Goal: Transaction & Acquisition: Purchase product/service

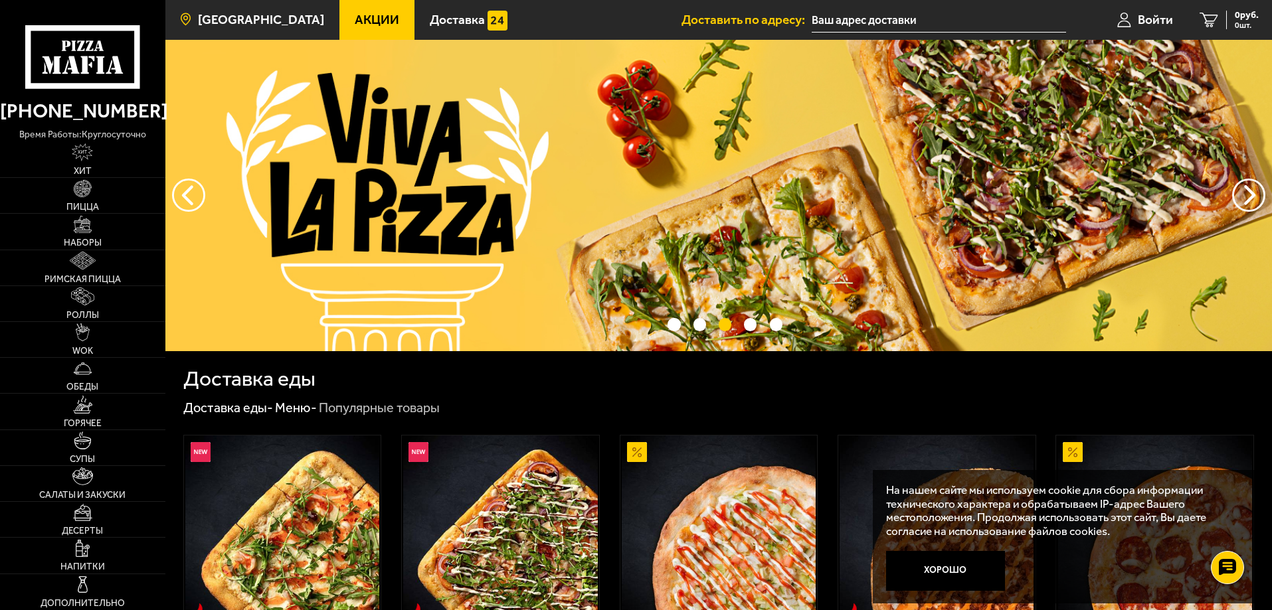
click at [190, 33] on link "[GEOGRAPHIC_DATA]" at bounding box center [252, 20] width 174 height 40
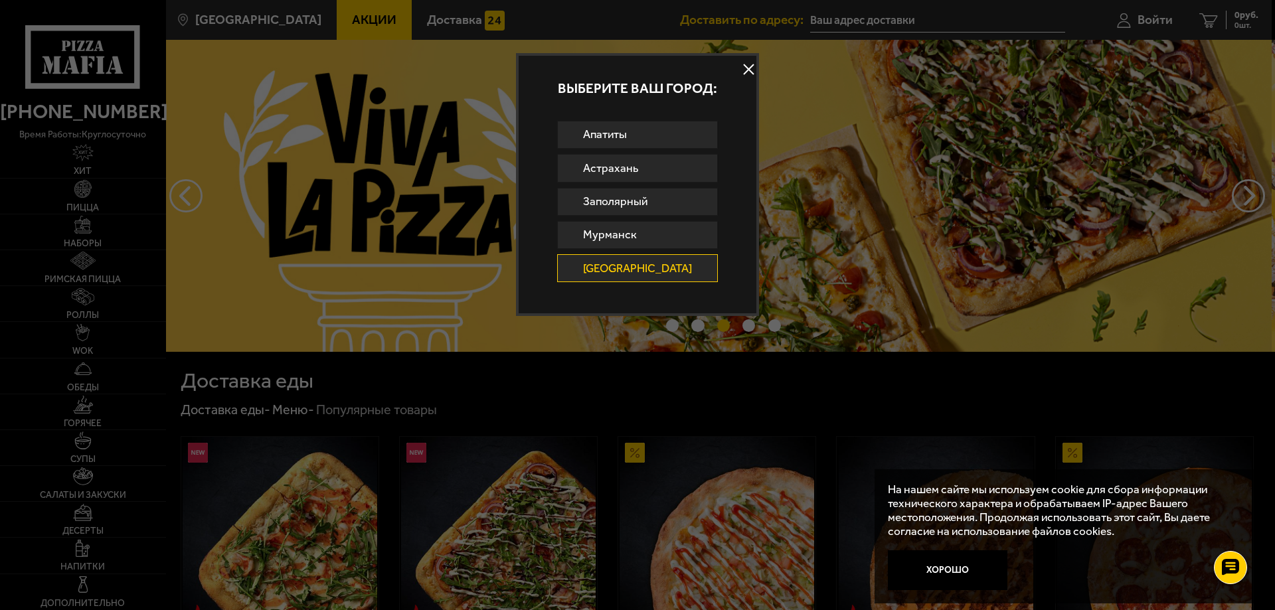
click at [746, 63] on button at bounding box center [749, 70] width 20 height 20
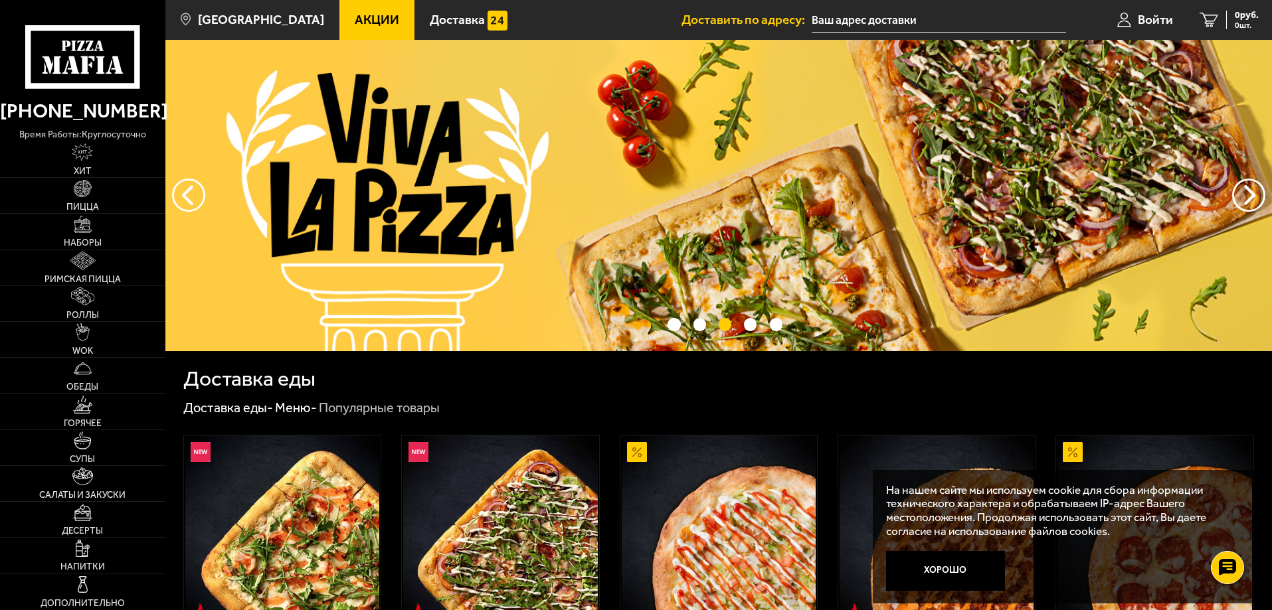
click at [879, 15] on input "text" at bounding box center [938, 20] width 254 height 25
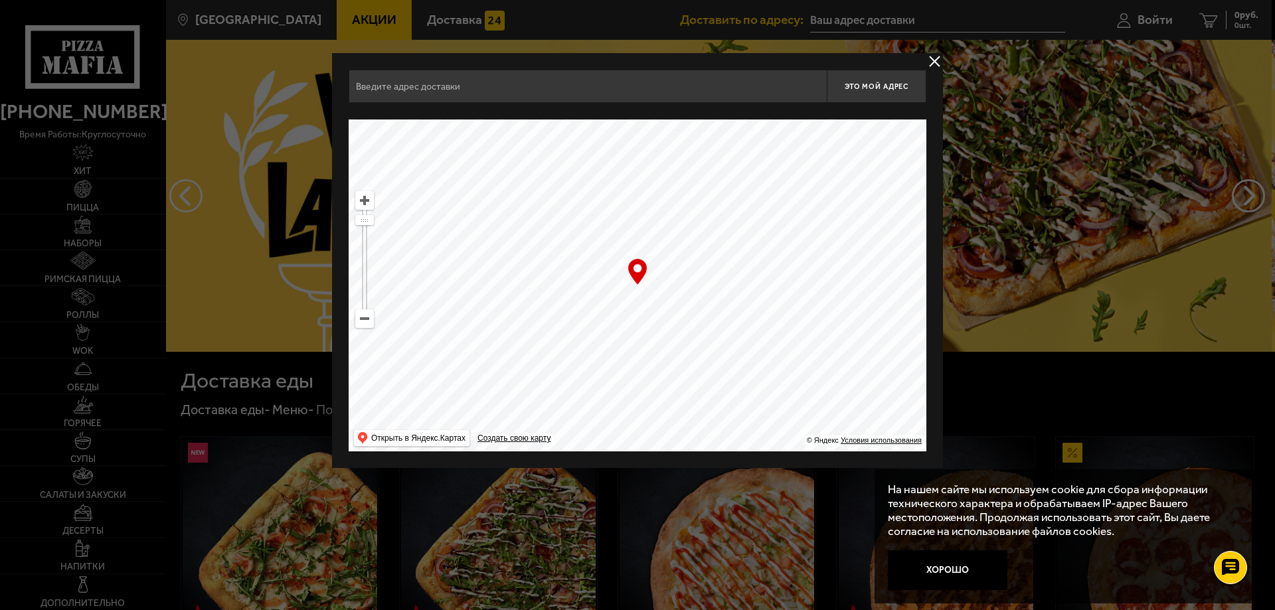
click at [620, 235] on ymaps at bounding box center [638, 286] width 578 height 332
drag, startPoint x: 775, startPoint y: 223, endPoint x: 548, endPoint y: 295, distance: 237.5
click at [754, 329] on ymaps at bounding box center [638, 286] width 578 height 332
click at [363, 317] on ymaps at bounding box center [364, 318] width 17 height 17
click at [362, 318] on ymaps at bounding box center [364, 318] width 17 height 17
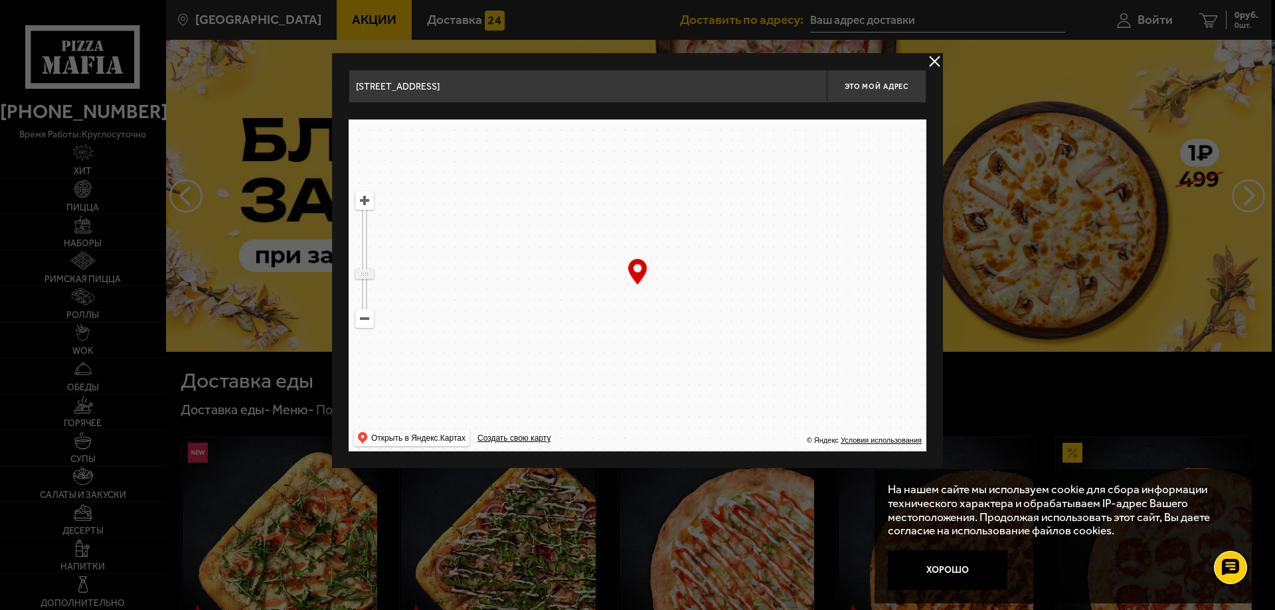
drag, startPoint x: 362, startPoint y: 234, endPoint x: 368, endPoint y: 274, distance: 40.3
click at [368, 274] on ymaps at bounding box center [364, 274] width 17 height 9
click at [367, 209] on ymaps at bounding box center [364, 200] width 19 height 19
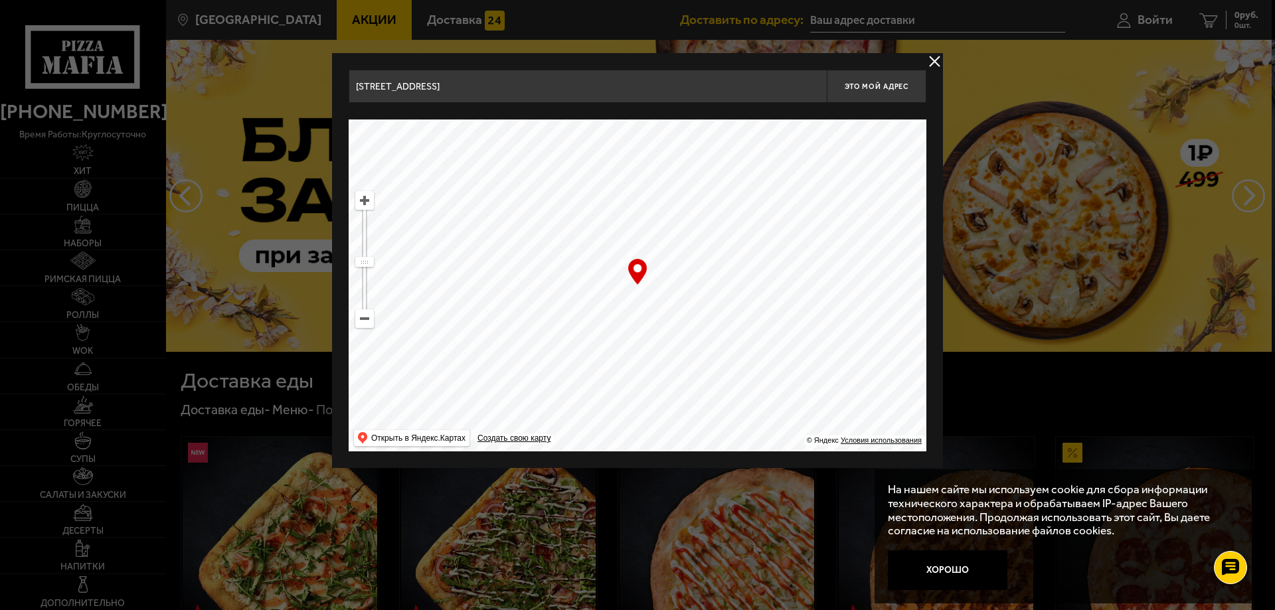
click at [367, 209] on ymaps at bounding box center [364, 200] width 19 height 19
click at [648, 233] on ymaps at bounding box center [638, 286] width 578 height 332
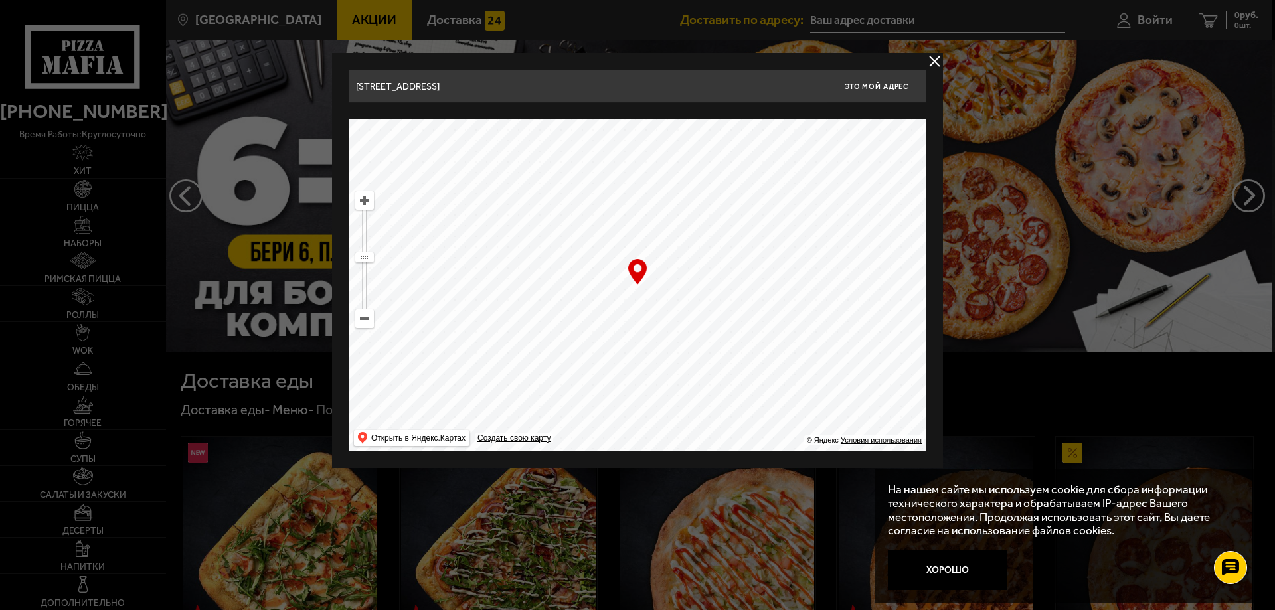
drag, startPoint x: 645, startPoint y: 259, endPoint x: 618, endPoint y: 299, distance: 48.3
click at [618, 299] on ymaps at bounding box center [638, 286] width 578 height 332
click at [371, 207] on ymaps at bounding box center [364, 200] width 17 height 17
click at [369, 206] on ymaps at bounding box center [364, 200] width 17 height 17
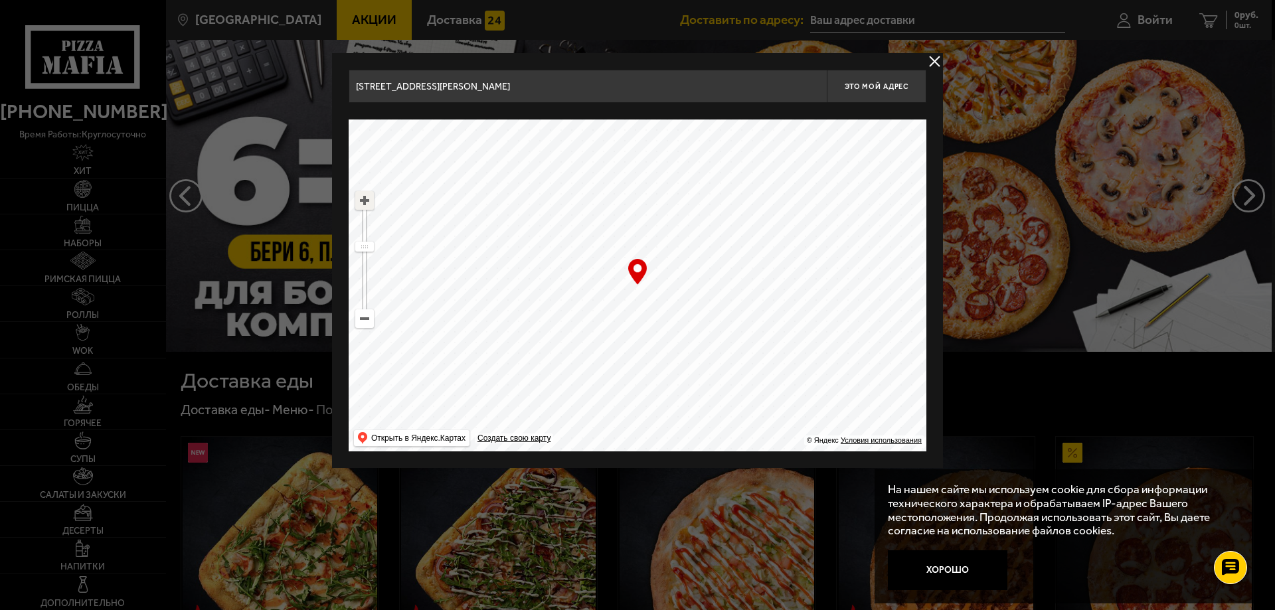
click at [369, 206] on ymaps at bounding box center [364, 200] width 17 height 17
drag, startPoint x: 724, startPoint y: 274, endPoint x: 722, endPoint y: 359, distance: 84.4
click at [722, 359] on ymaps at bounding box center [638, 286] width 578 height 332
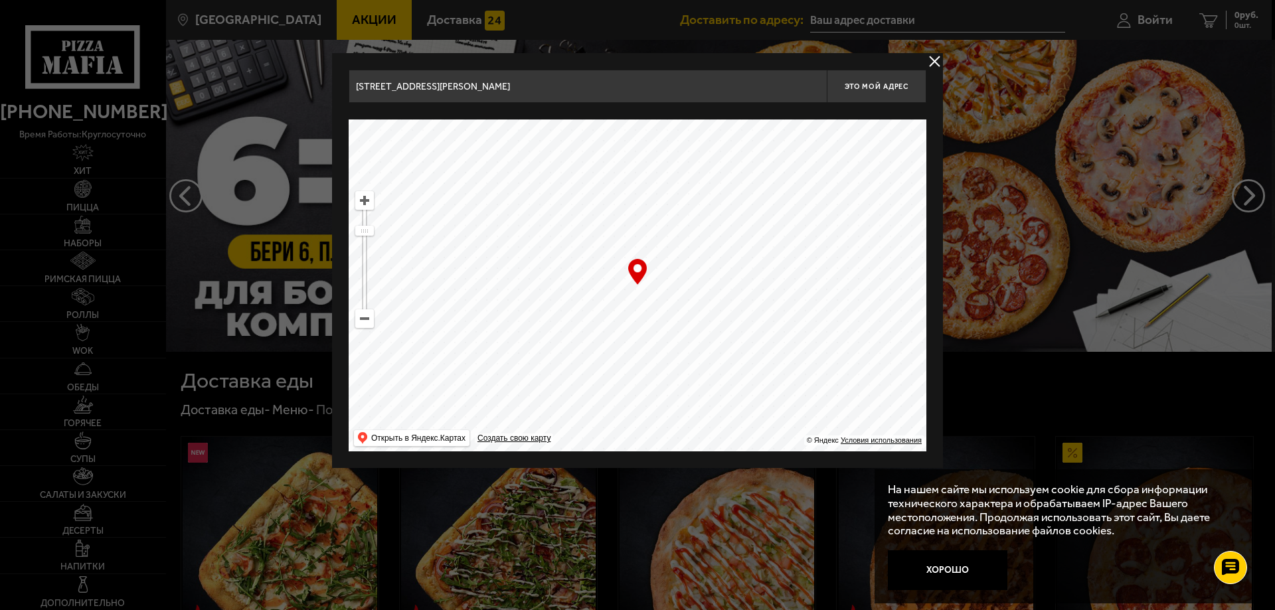
click at [363, 199] on ymaps at bounding box center [364, 200] width 17 height 17
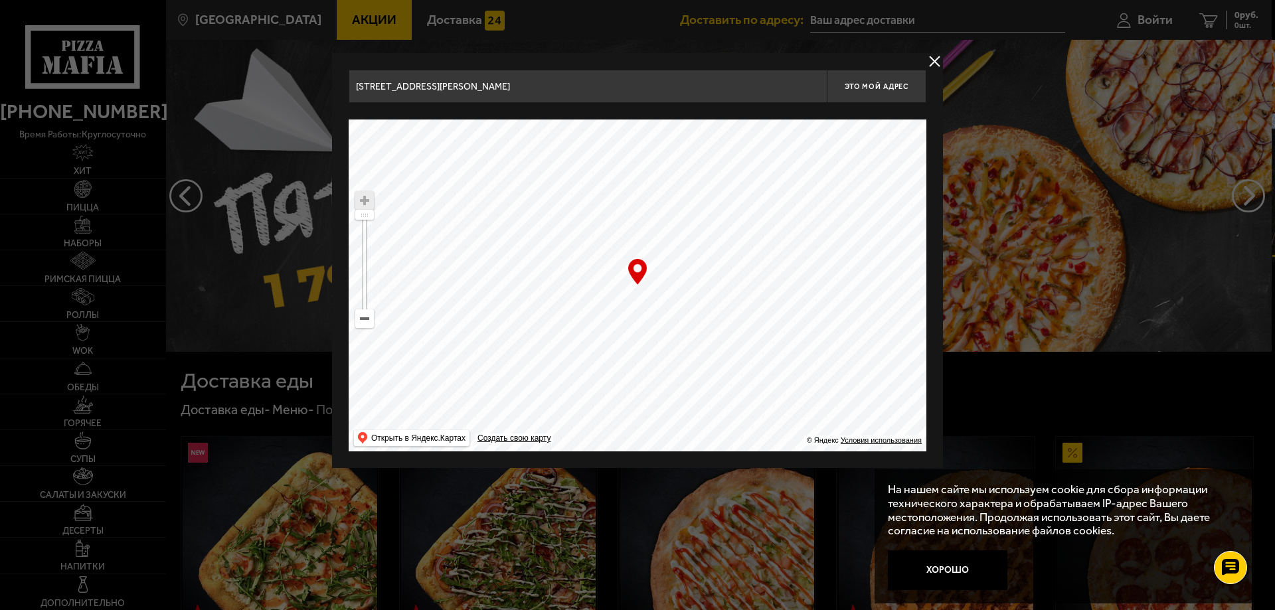
drag, startPoint x: 726, startPoint y: 244, endPoint x: 729, endPoint y: 401, distance: 156.7
click at [729, 401] on ymaps at bounding box center [638, 286] width 578 height 332
type input "[STREET_ADDRESS]"
click at [365, 204] on ymaps at bounding box center [364, 200] width 17 height 17
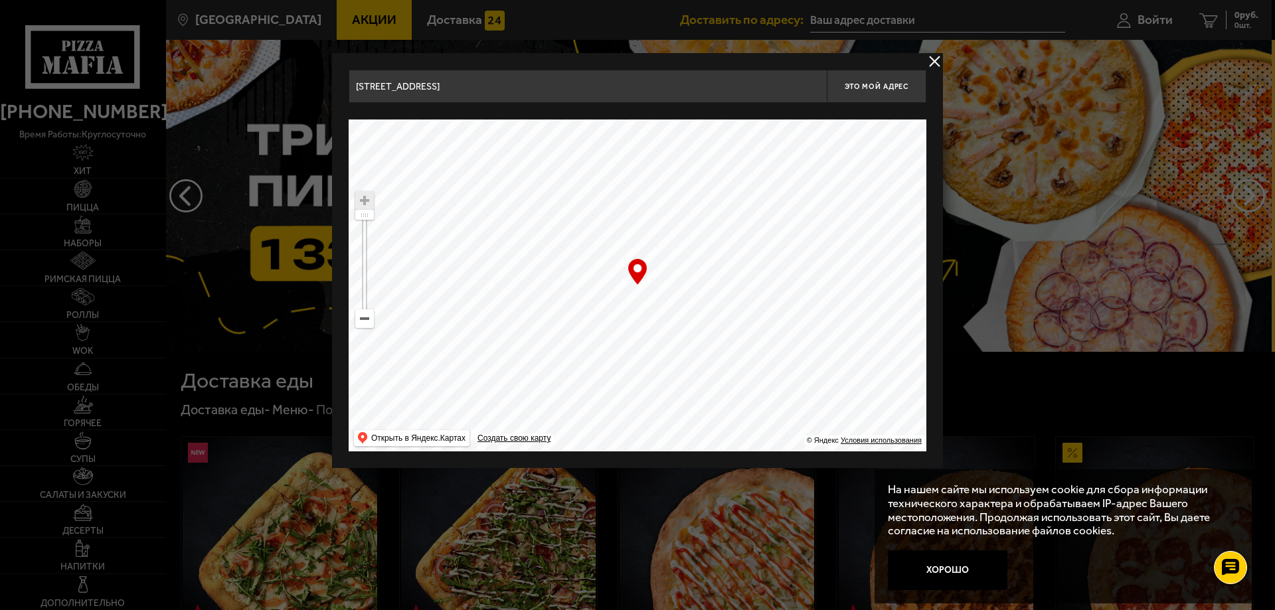
click at [365, 204] on ymaps at bounding box center [364, 200] width 17 height 17
drag, startPoint x: 735, startPoint y: 359, endPoint x: 739, endPoint y: 370, distance: 11.3
click at [739, 370] on ymaps at bounding box center [638, 286] width 578 height 332
click at [863, 82] on span "Это мой адрес" at bounding box center [877, 86] width 64 height 9
type input "[STREET_ADDRESS]"
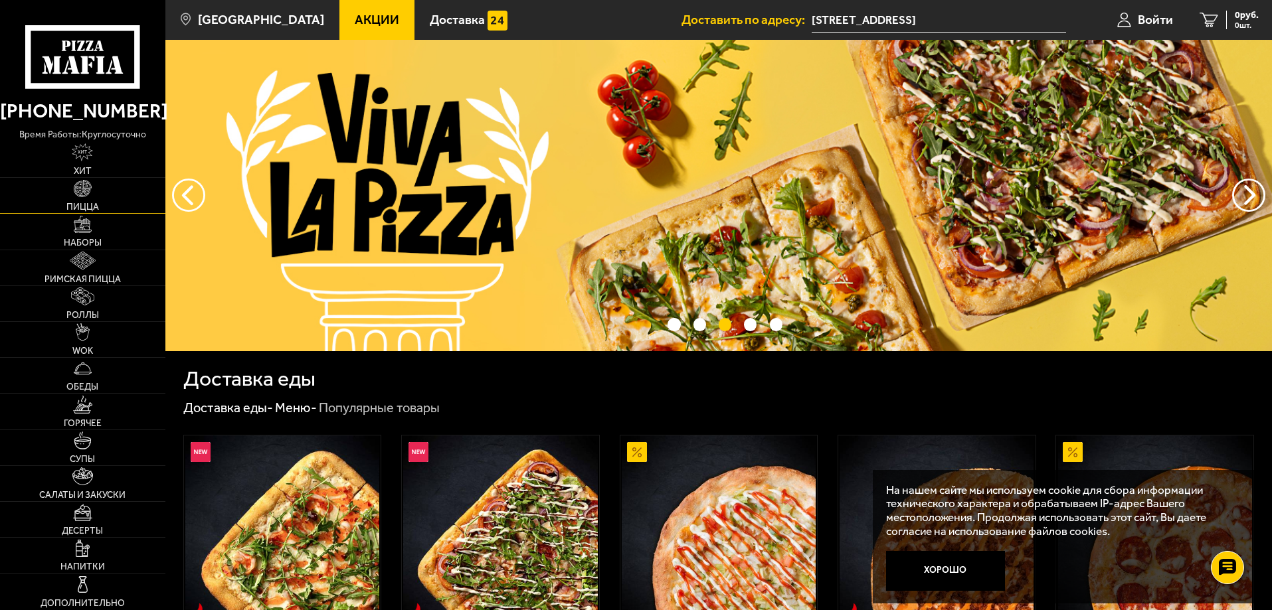
click at [84, 197] on img at bounding box center [83, 189] width 18 height 18
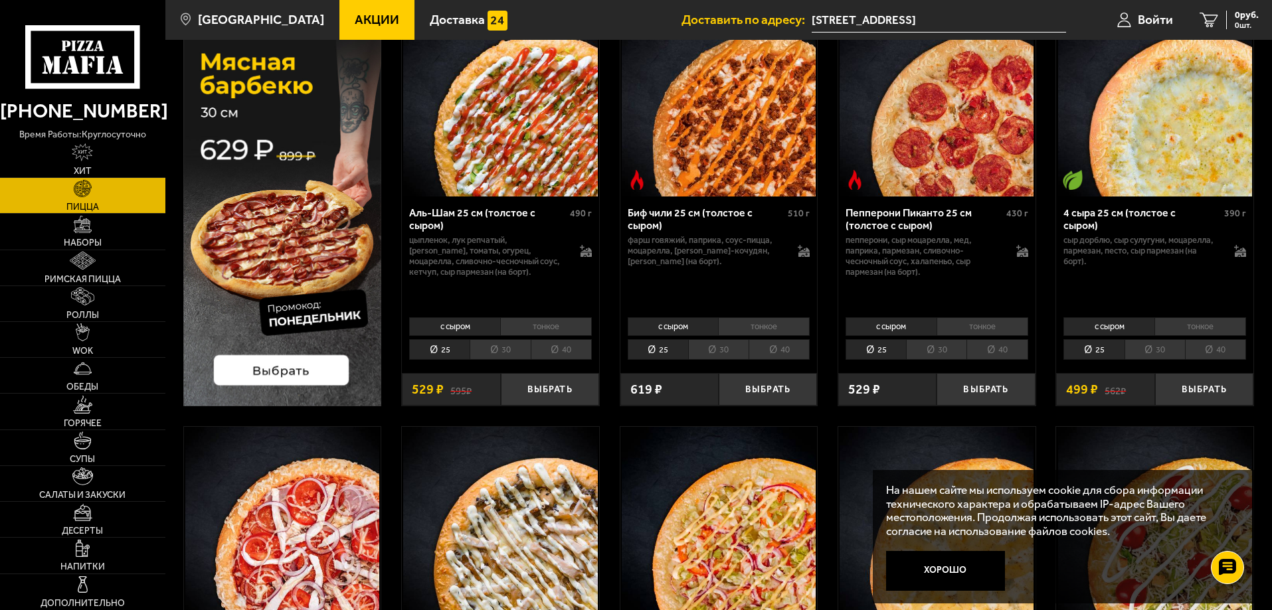
scroll to position [133, 0]
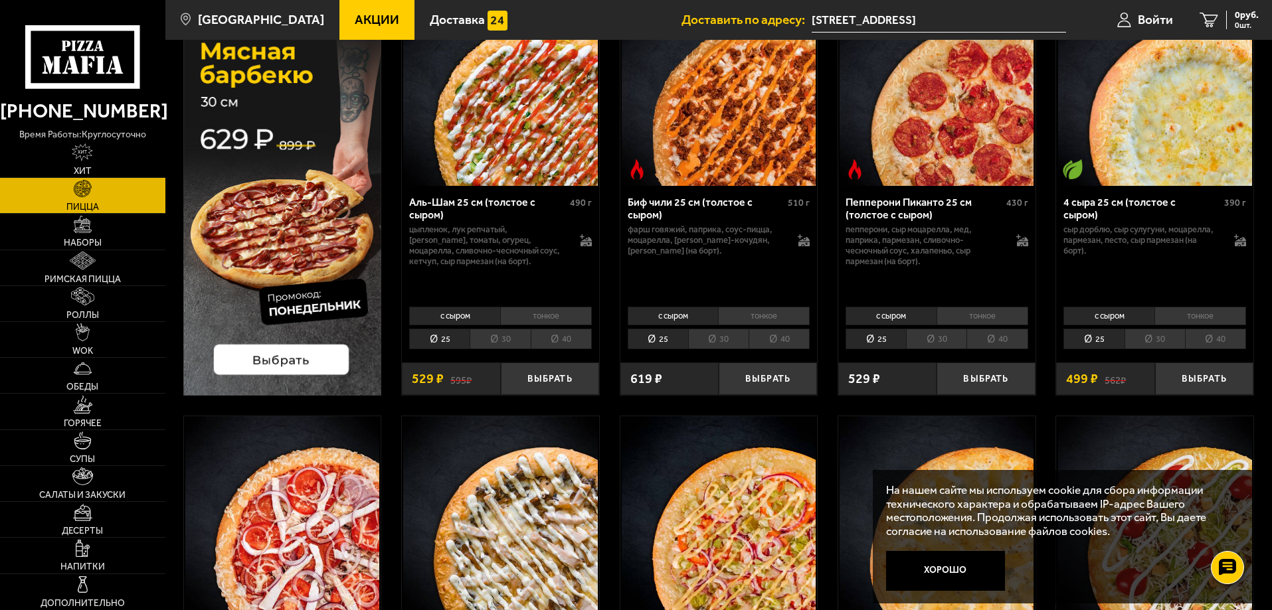
click at [1145, 330] on li "30" at bounding box center [1154, 339] width 60 height 21
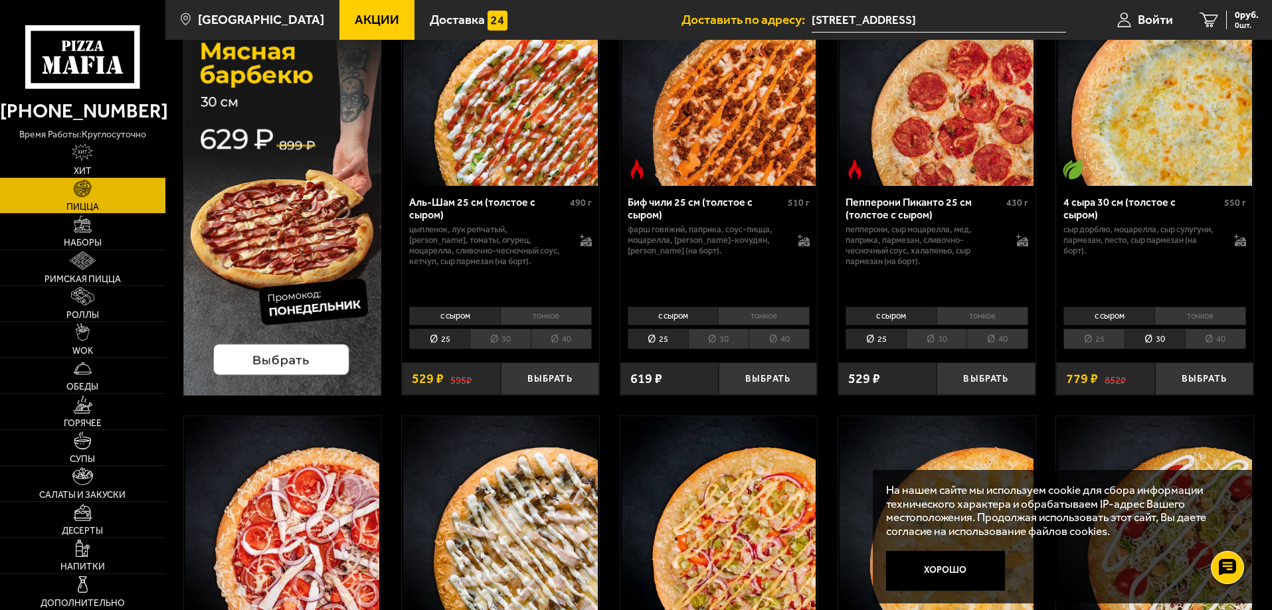
click at [1104, 343] on li "25" at bounding box center [1093, 339] width 60 height 21
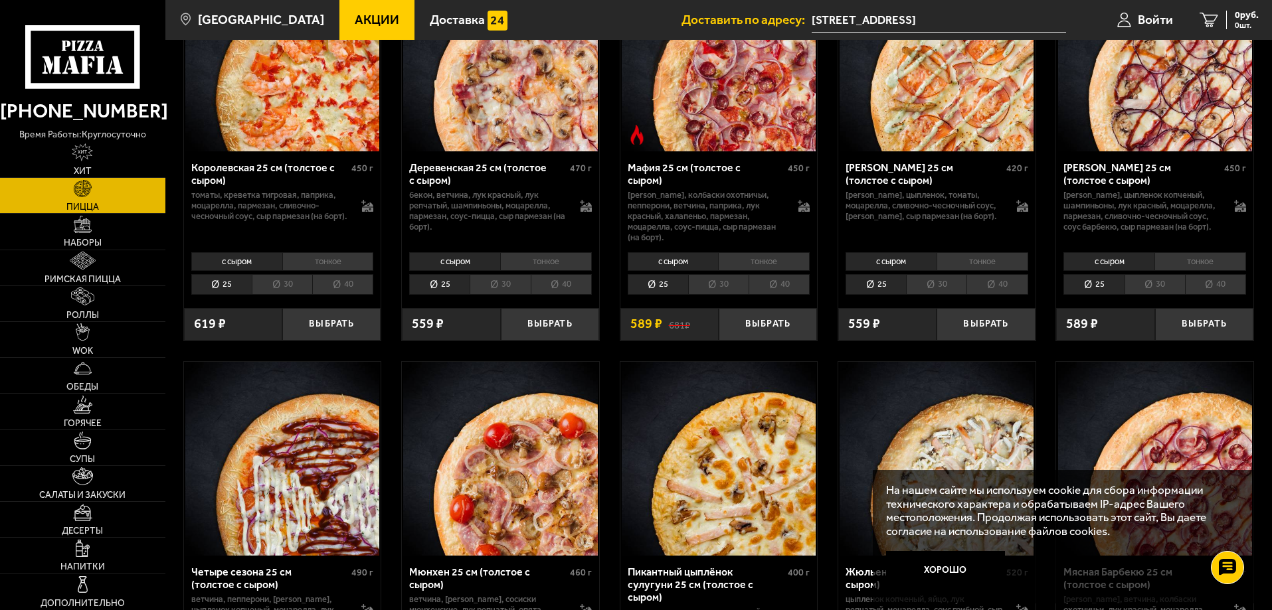
scroll to position [1394, 0]
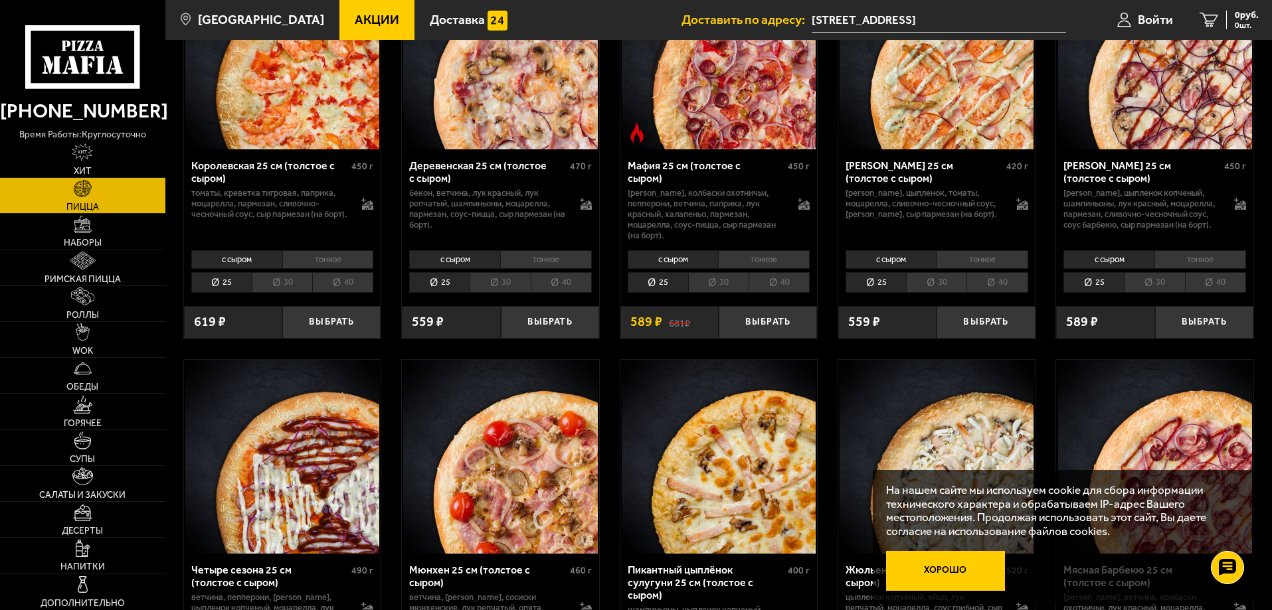
click at [928, 570] on button "Хорошо" at bounding box center [946, 571] width 120 height 40
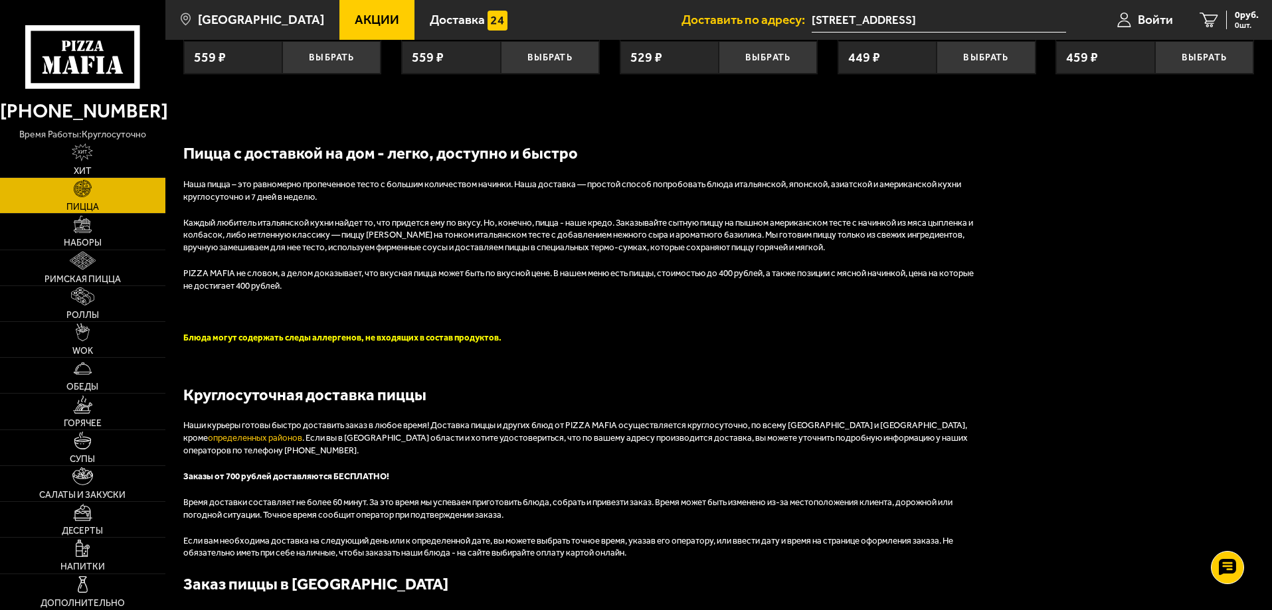
scroll to position [2457, 0]
click at [83, 405] on img at bounding box center [83, 405] width 20 height 18
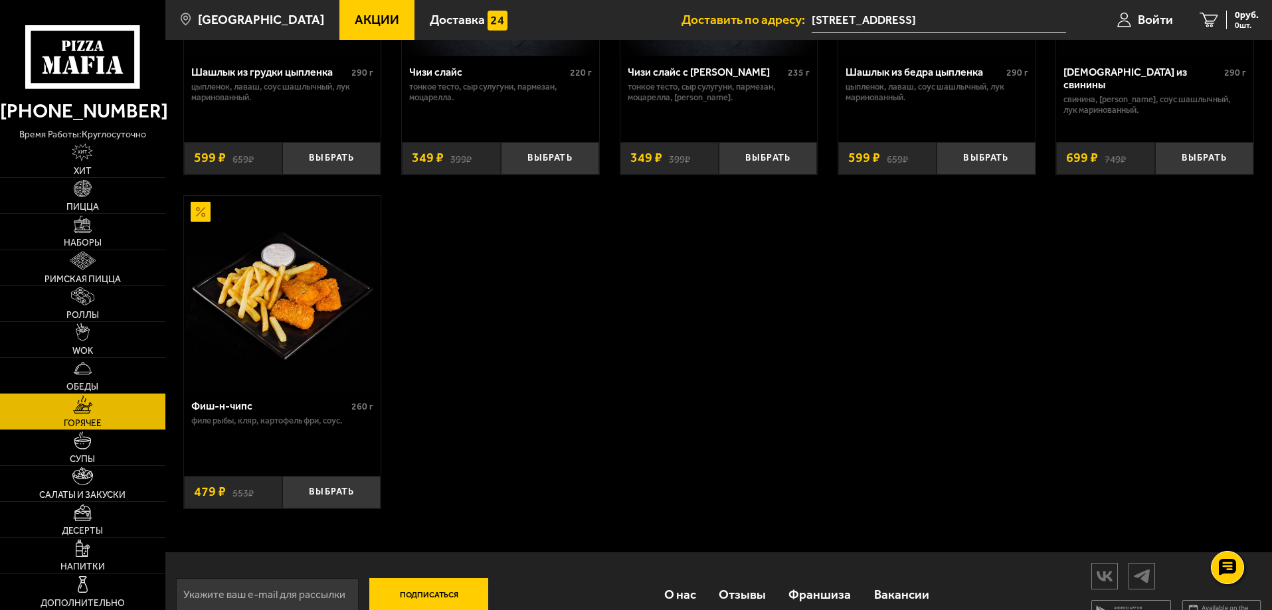
scroll to position [778, 0]
